Goal: Information Seeking & Learning: Check status

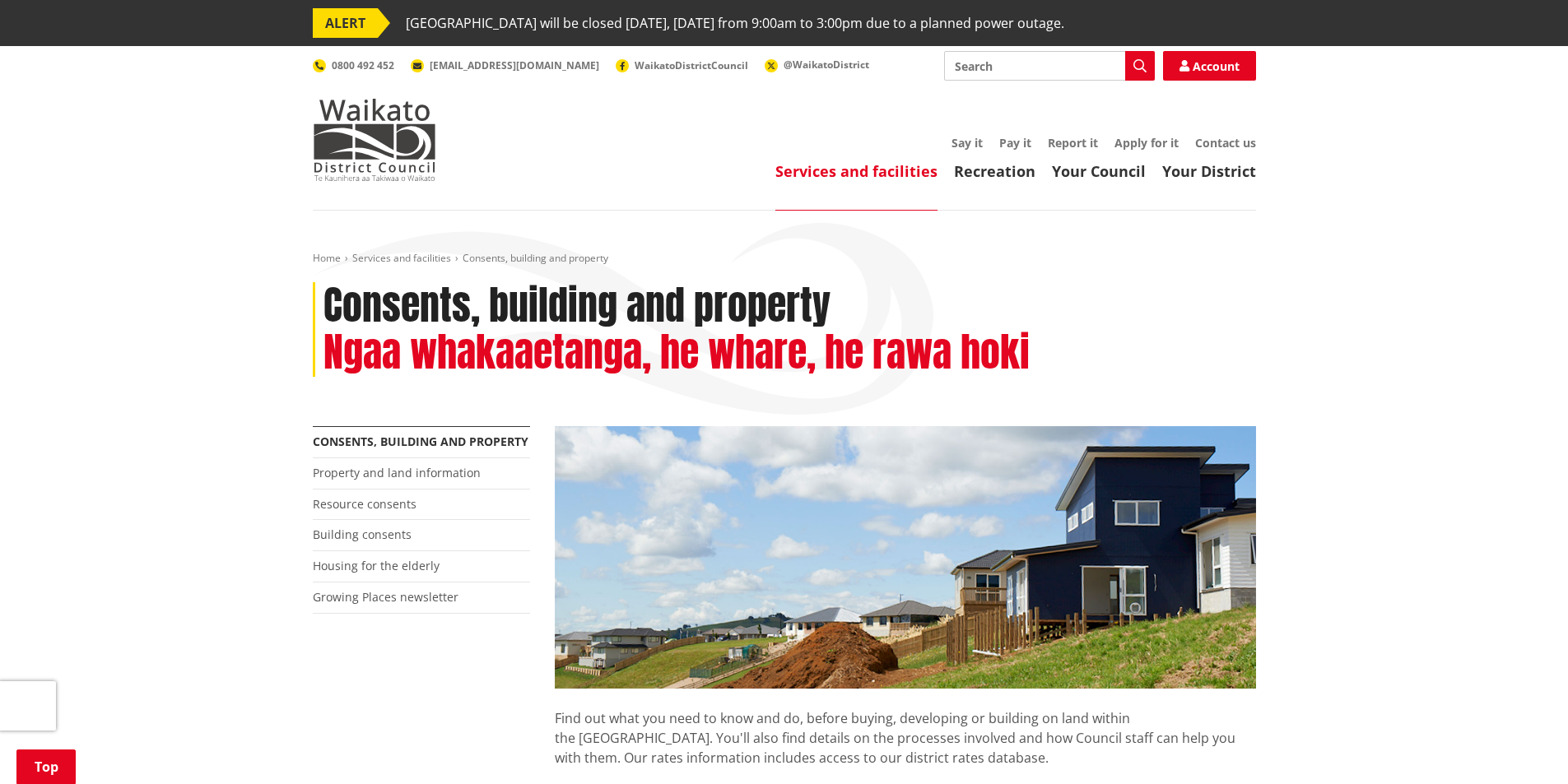
scroll to position [329, 0]
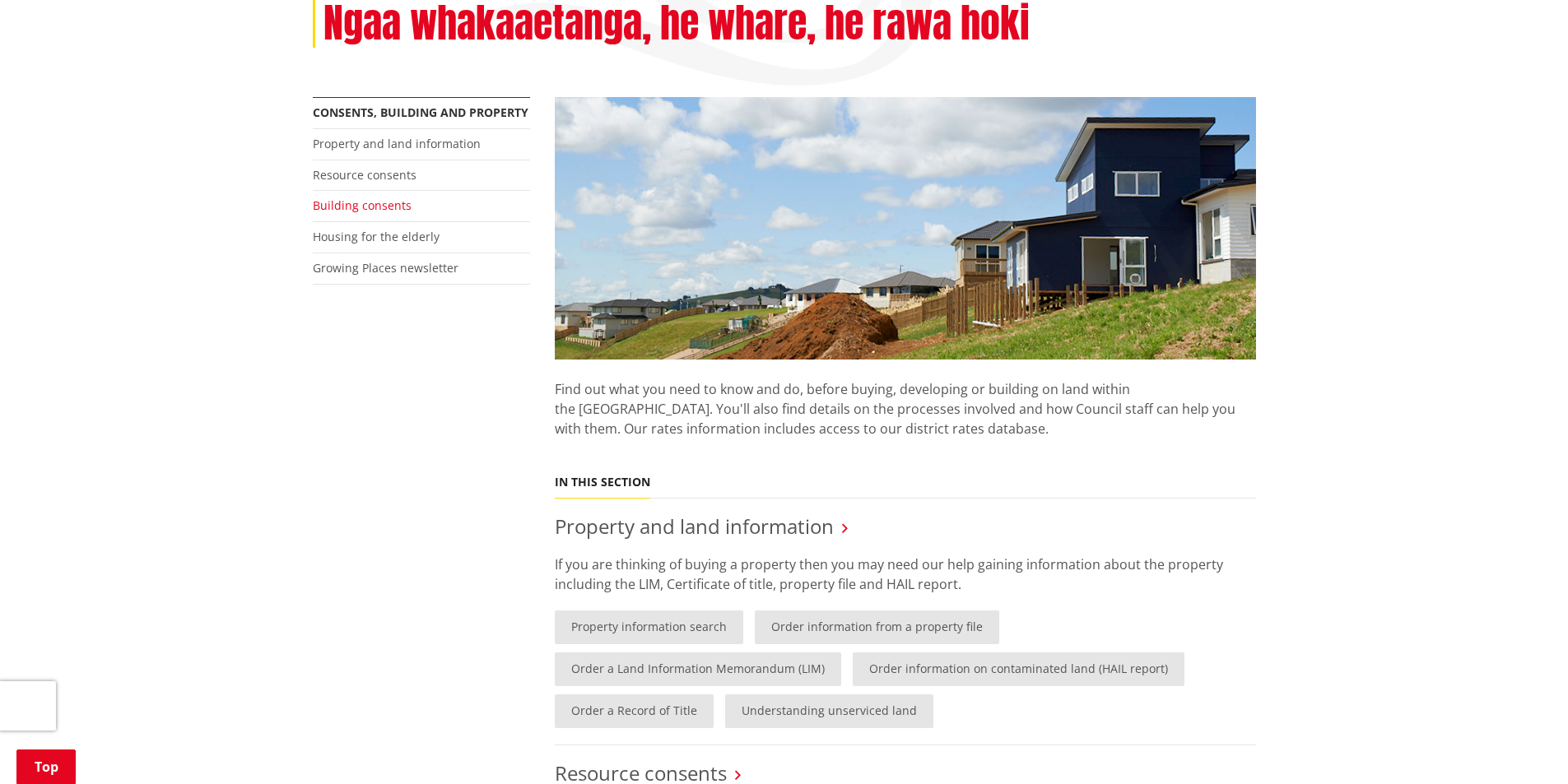
click at [343, 202] on link "Building consents" at bounding box center [362, 205] width 99 height 16
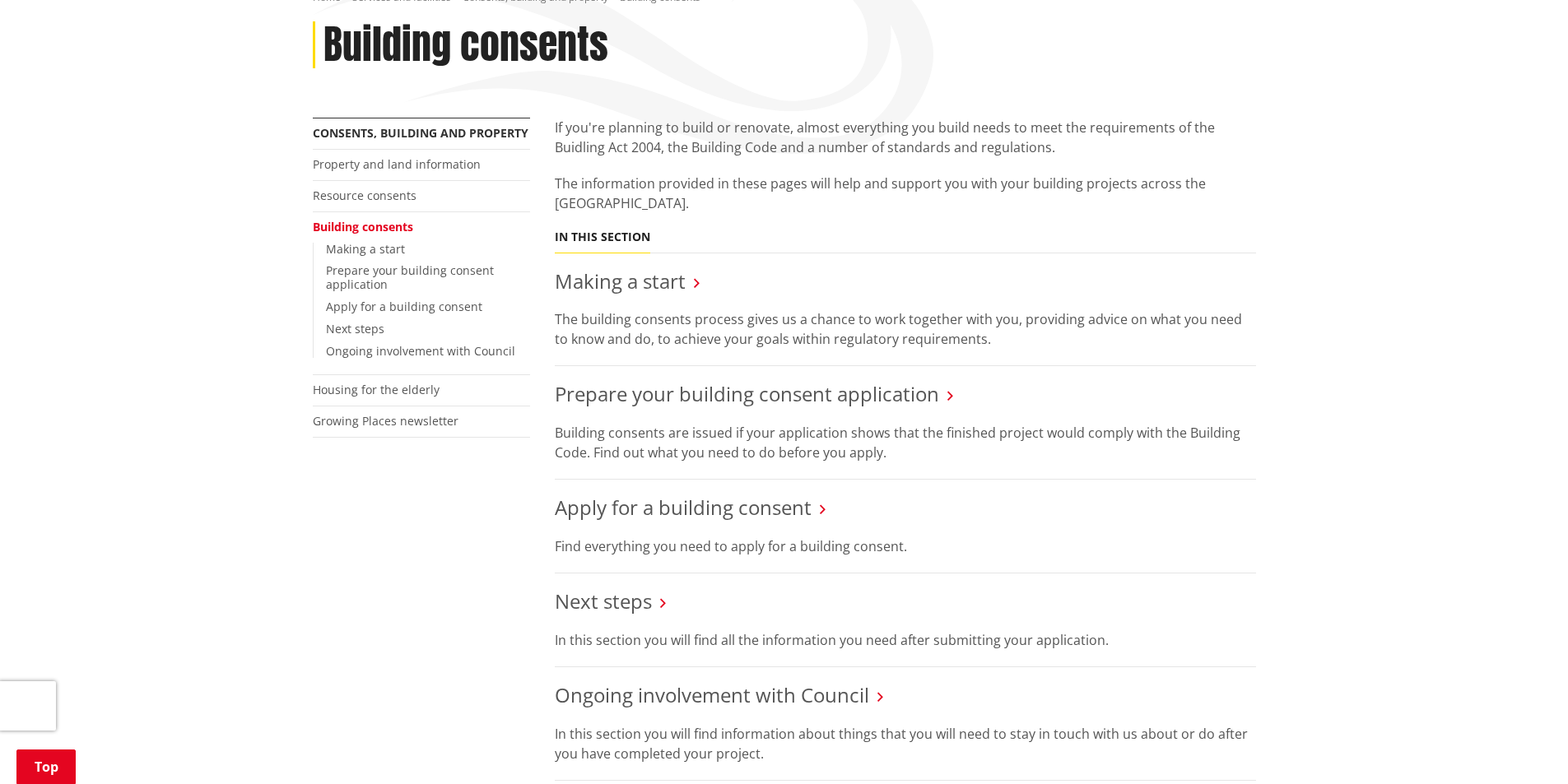
scroll to position [329, 0]
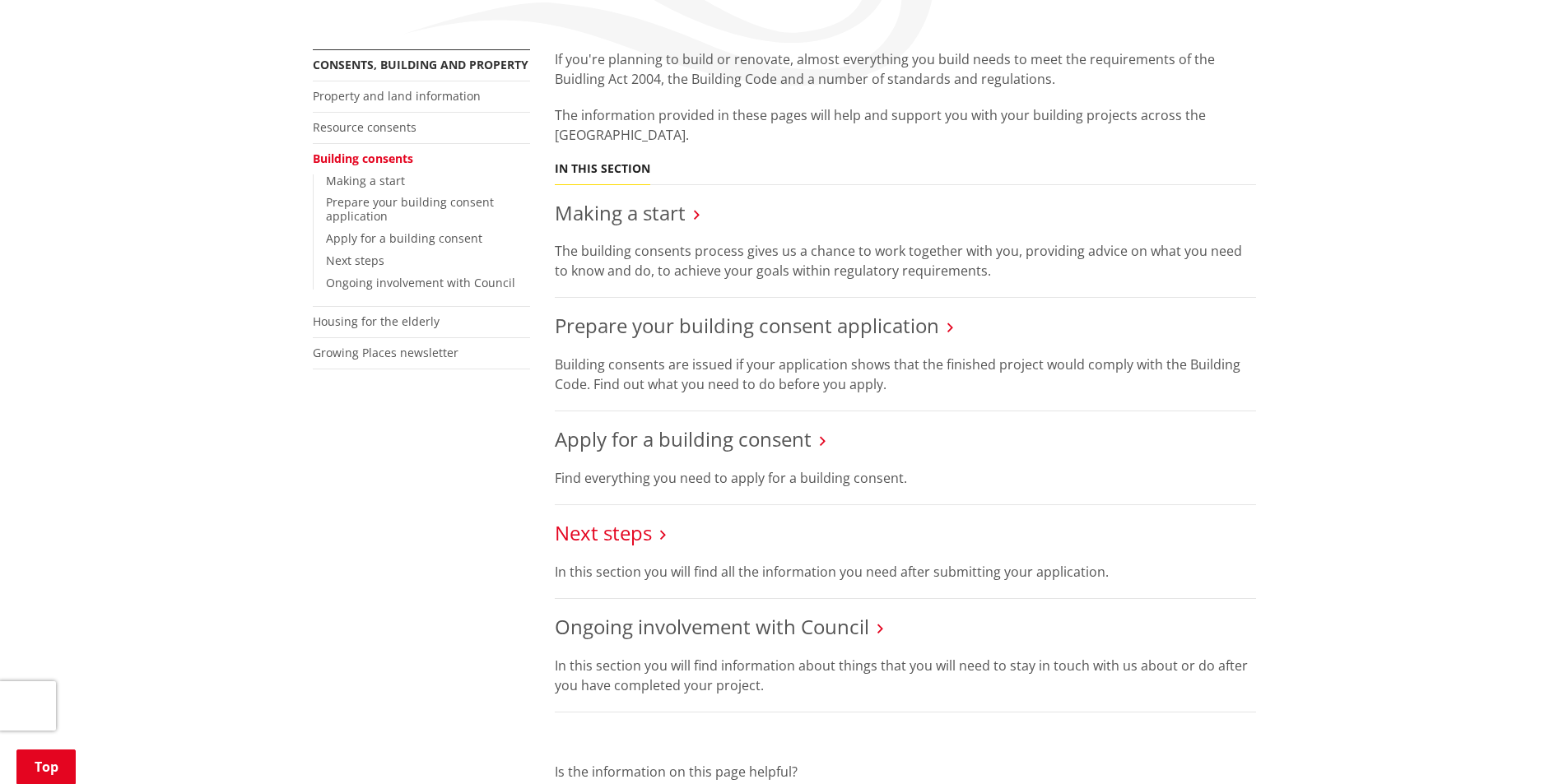
click at [580, 534] on link "Next steps" at bounding box center [603, 532] width 97 height 27
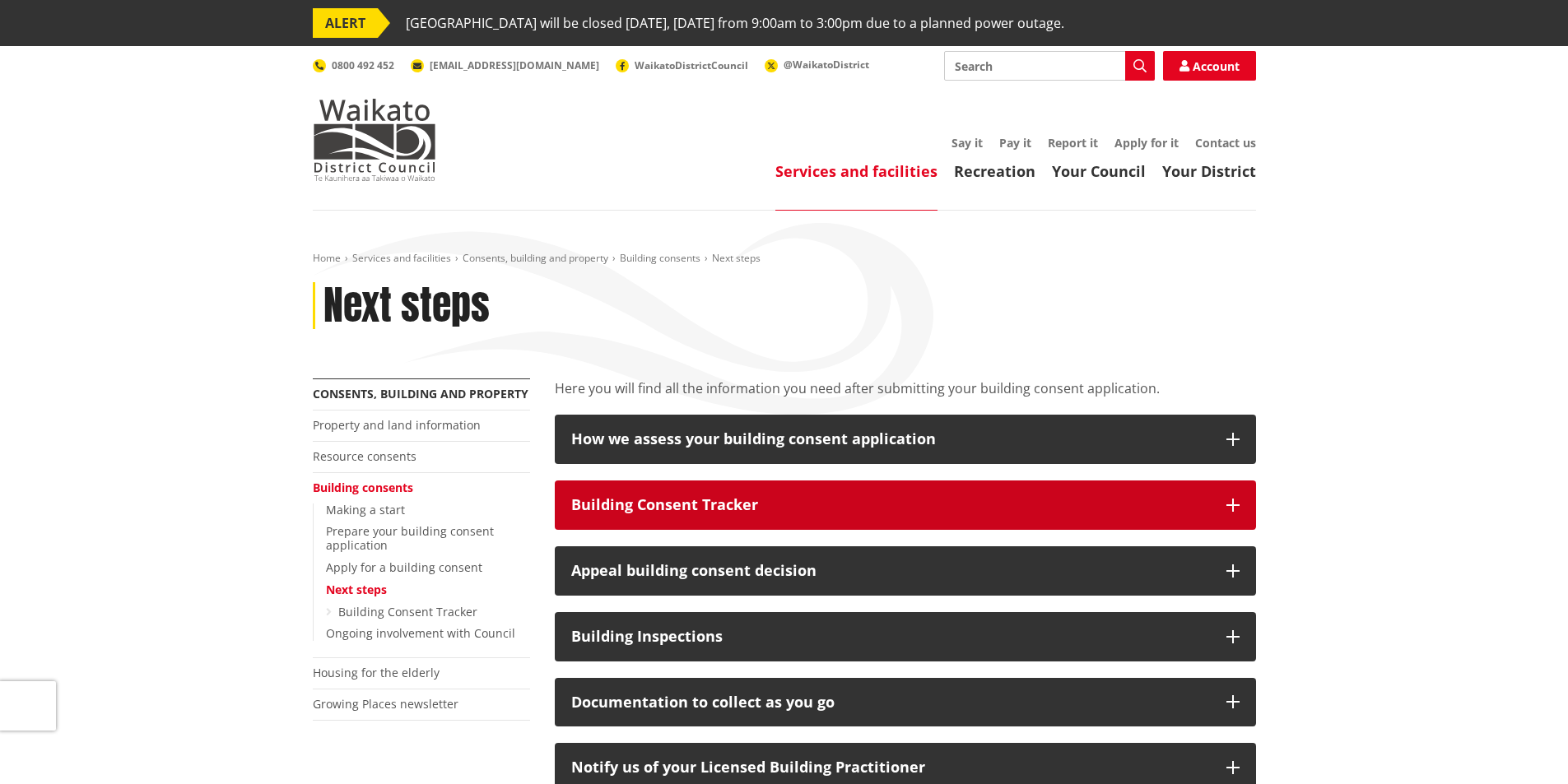
click at [650, 489] on button "Building Consent Tracker" at bounding box center [905, 505] width 701 height 50
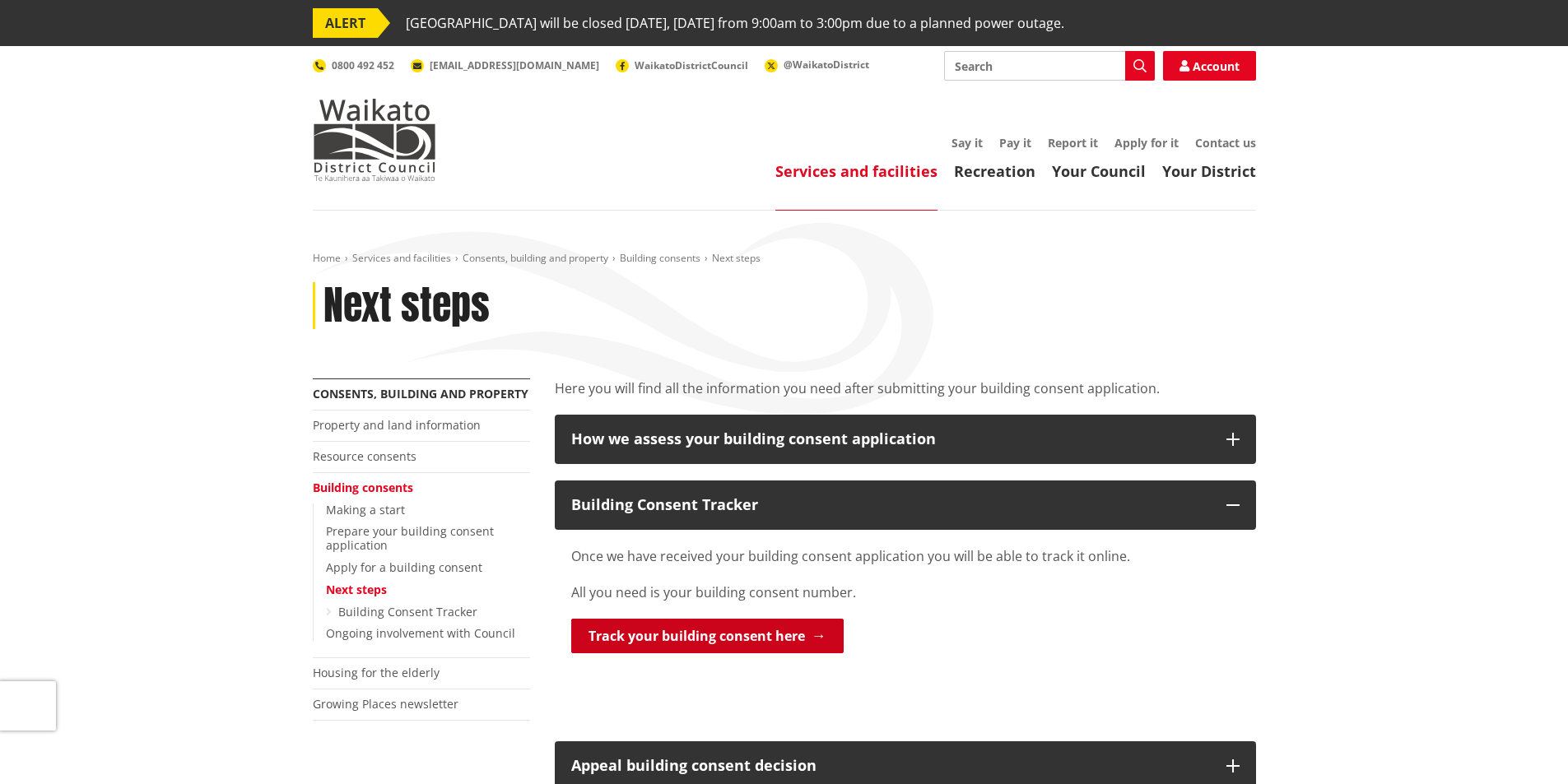
click at [652, 633] on link "Track your building consent here" at bounding box center [707, 636] width 272 height 35
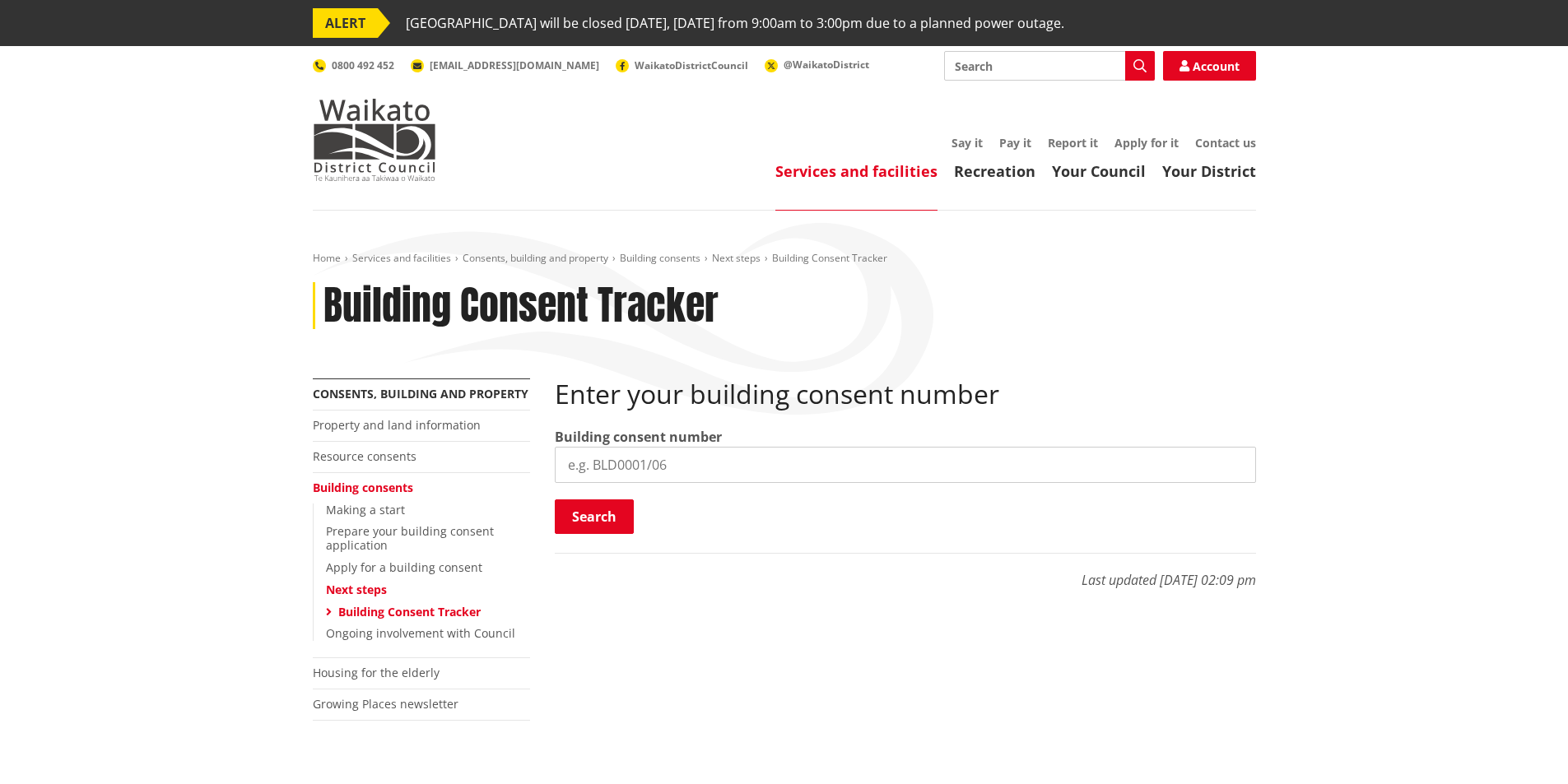
click at [653, 469] on input "search" at bounding box center [905, 465] width 701 height 36
type input "BLD1231/25"
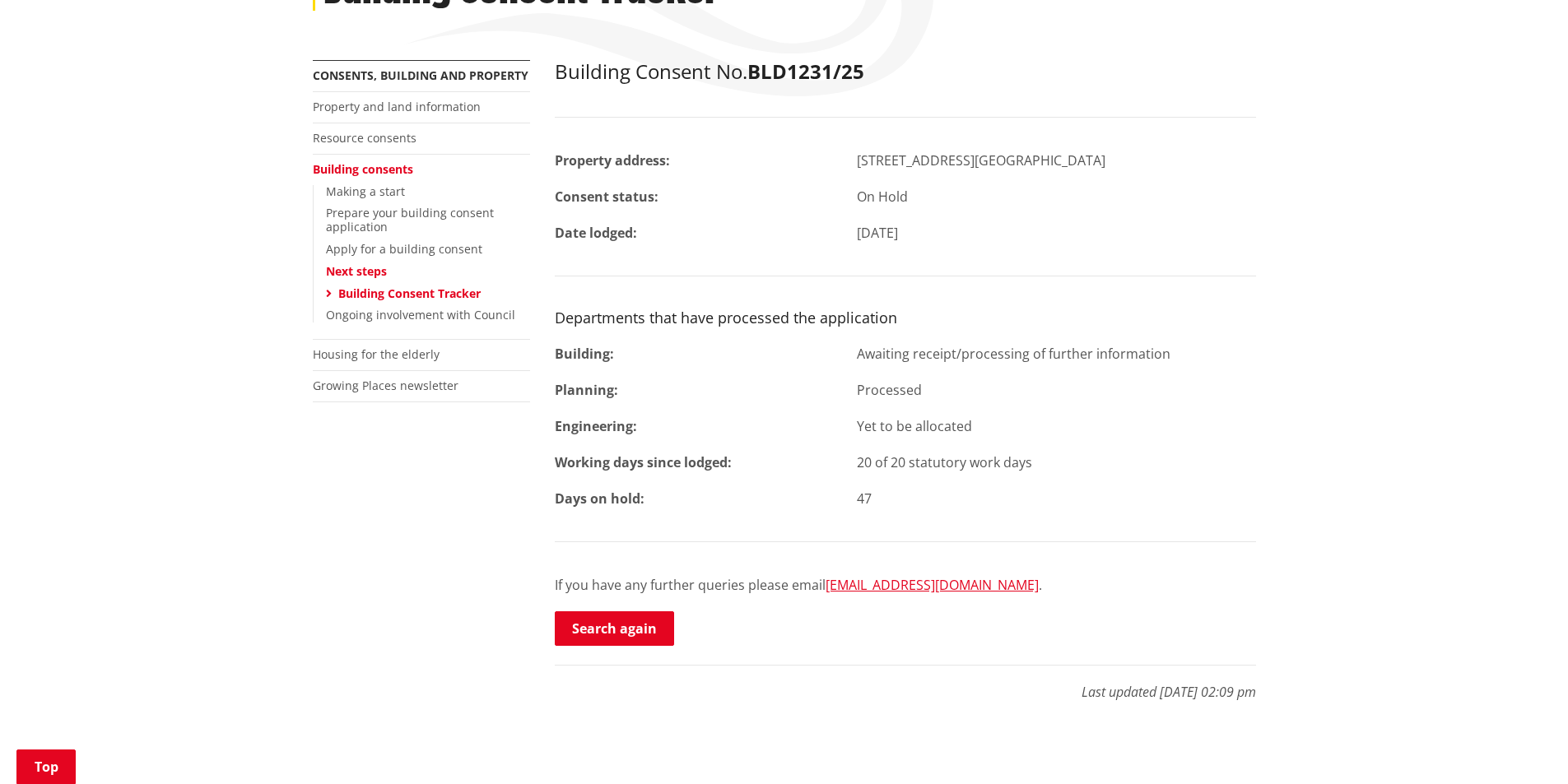
scroll to position [329, 0]
